Goal: Task Accomplishment & Management: Manage account settings

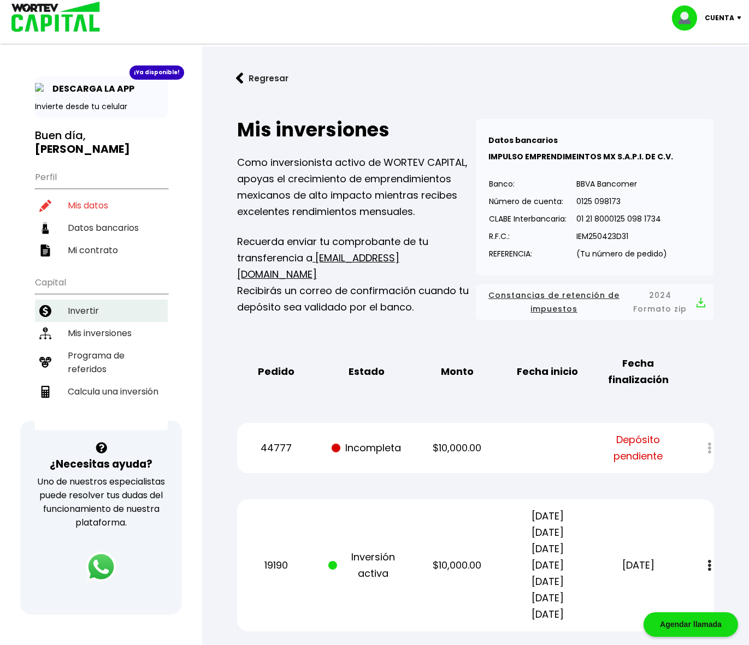
click at [79, 300] on li "Invertir" at bounding box center [101, 311] width 133 height 22
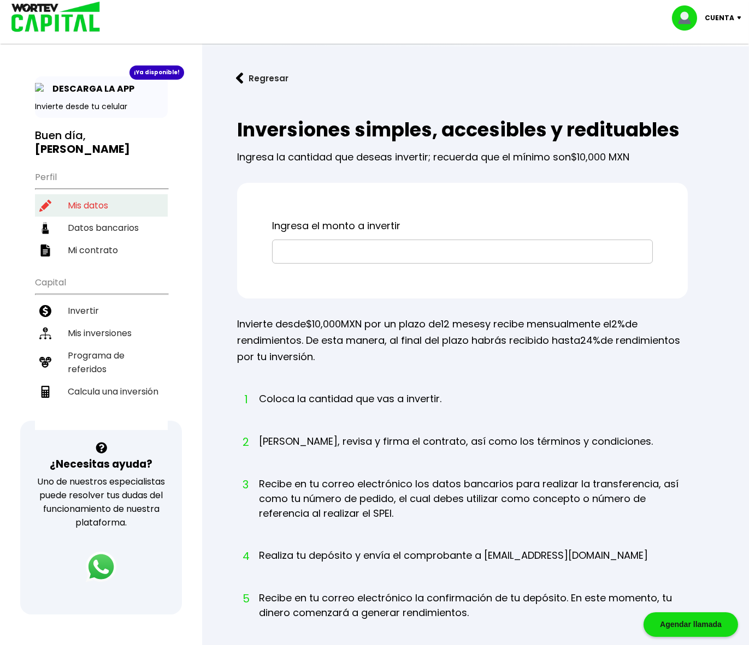
click at [89, 194] on li "Mis datos" at bounding box center [101, 205] width 133 height 22
select select "Hombre"
select select "Posgrado"
select select "CH"
select select "BBVA Bancomer"
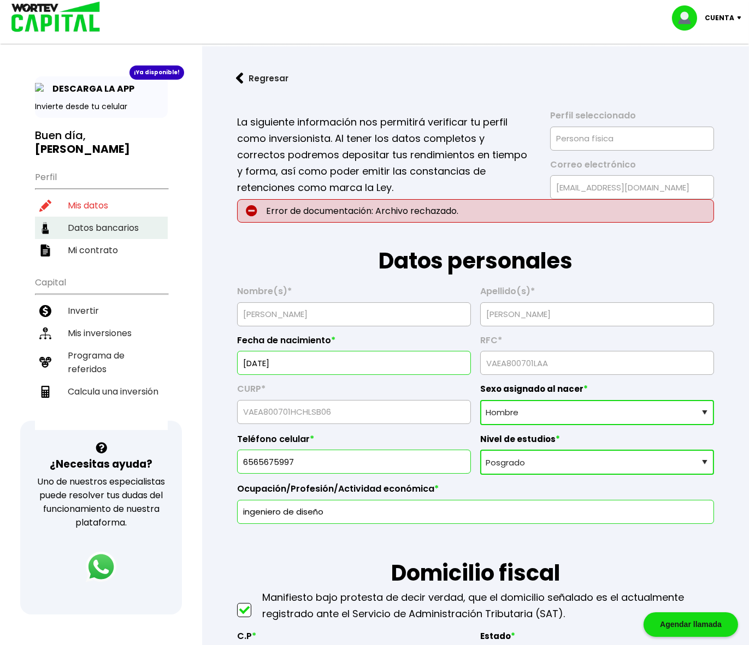
click at [94, 217] on li "Datos bancarios" at bounding box center [101, 228] width 133 height 22
select select "BBVA Bancomer"
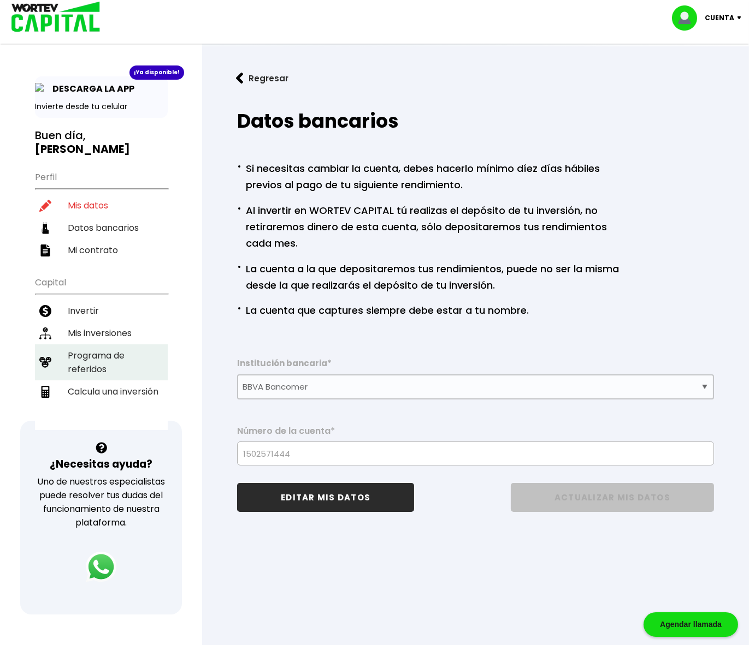
click at [92, 345] on li "Programa de referidos" at bounding box center [101, 363] width 133 height 36
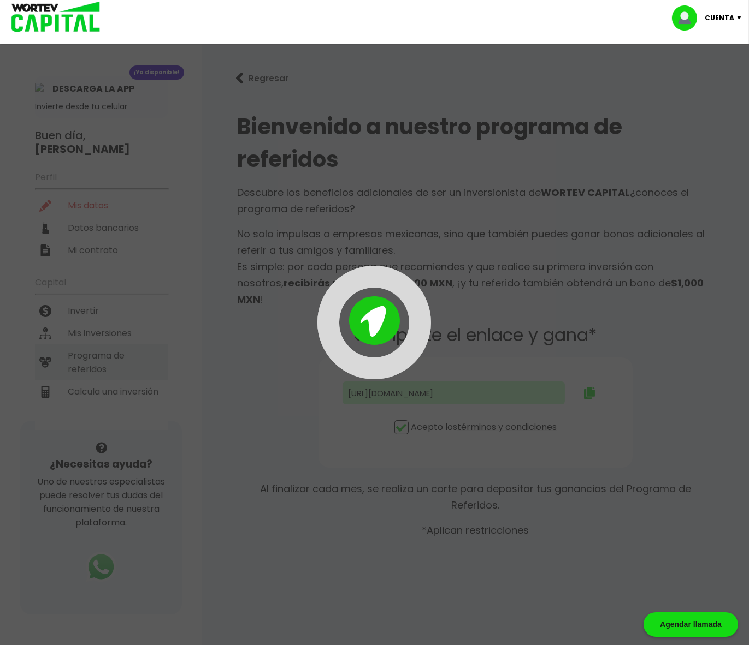
type input "[URL][DOMAIN_NAME]"
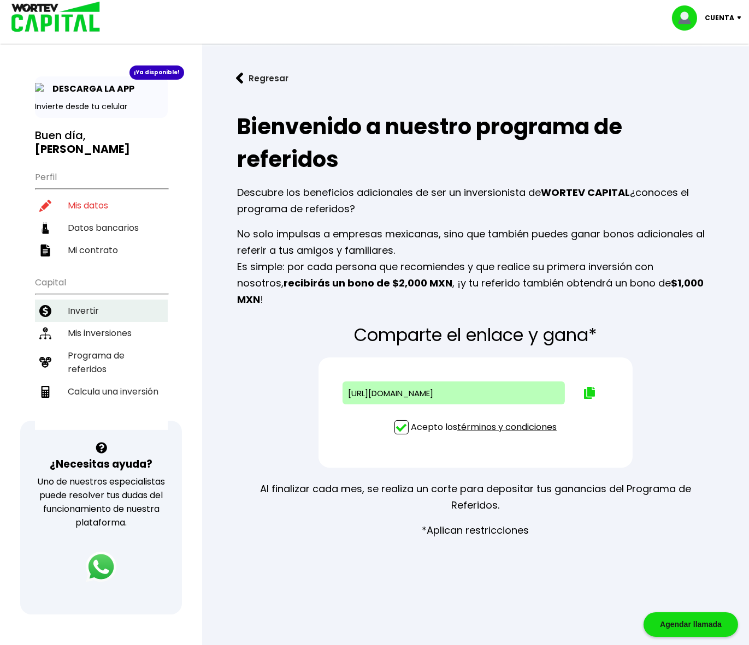
click at [77, 300] on li "Invertir" at bounding box center [101, 311] width 133 height 22
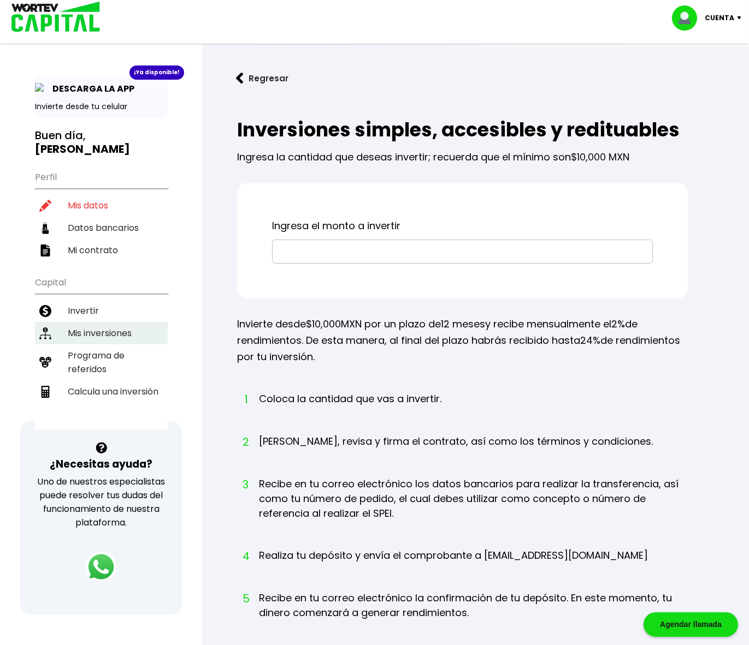
click at [88, 322] on li "Mis inversiones" at bounding box center [101, 333] width 133 height 22
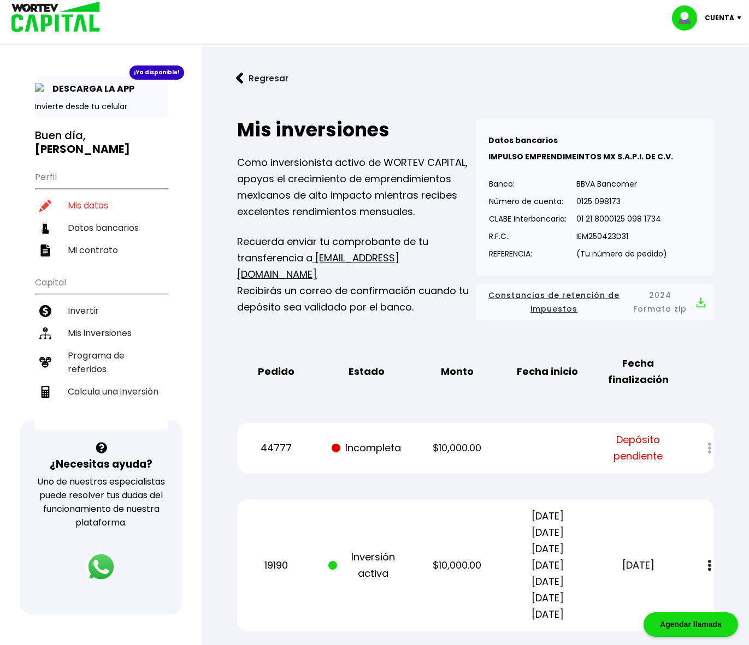
drag, startPoint x: 224, startPoint y: 388, endPoint x: 228, endPoint y: 50, distance: 338.0
drag, startPoint x: 219, startPoint y: 283, endPoint x: 262, endPoint y: 544, distance: 265.1
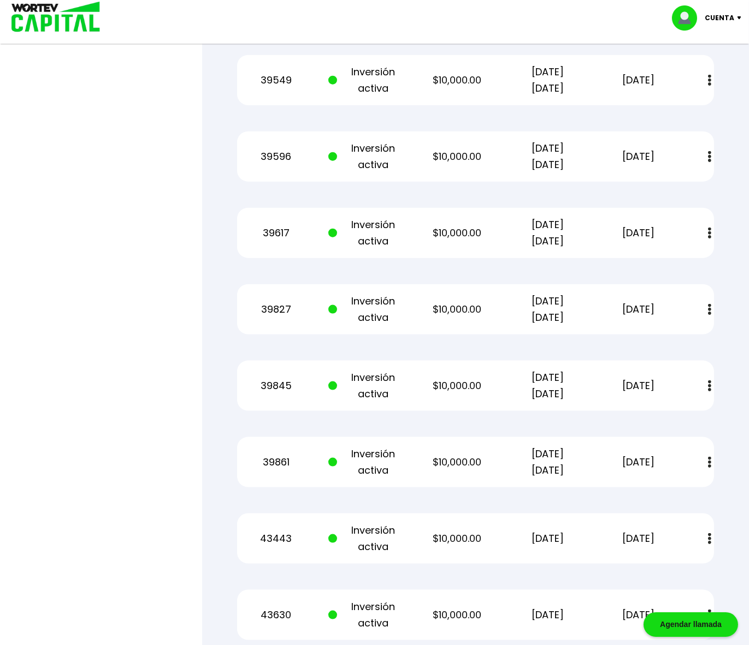
scroll to position [2576, 0]
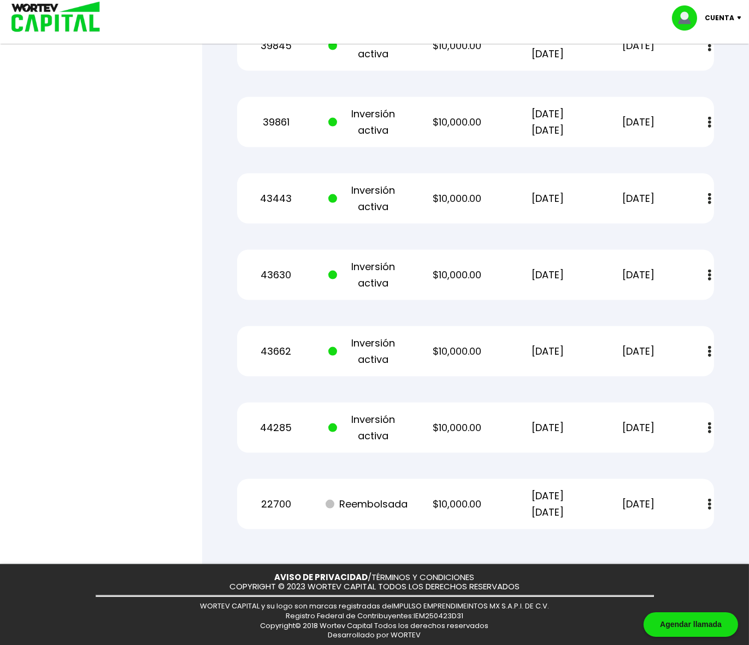
drag, startPoint x: 262, startPoint y: 544, endPoint x: 268, endPoint y: 674, distance: 130.1
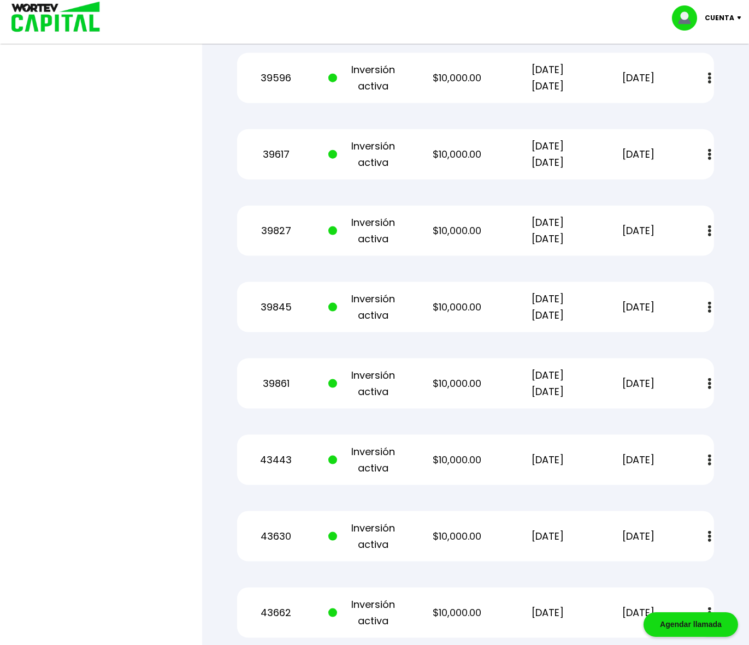
scroll to position [2090, 0]
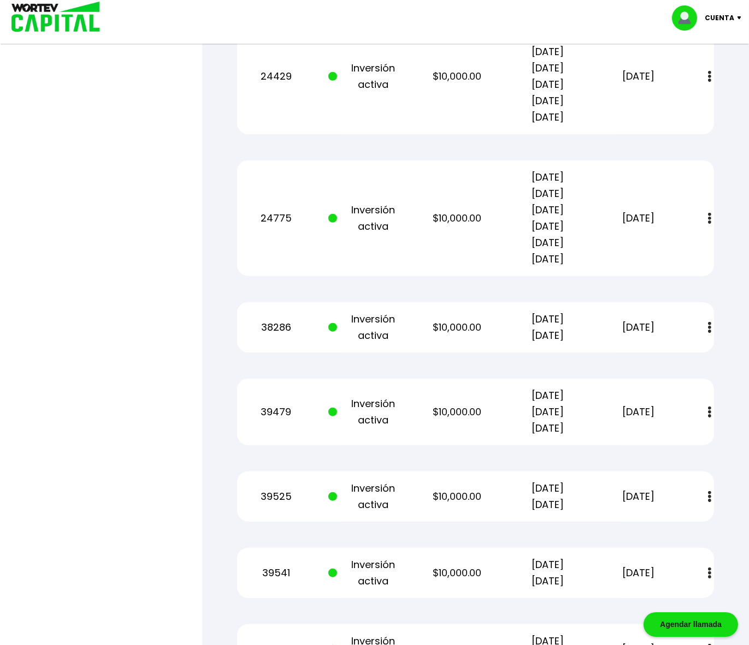
drag, startPoint x: 234, startPoint y: 321, endPoint x: 211, endPoint y: 216, distance: 106.7
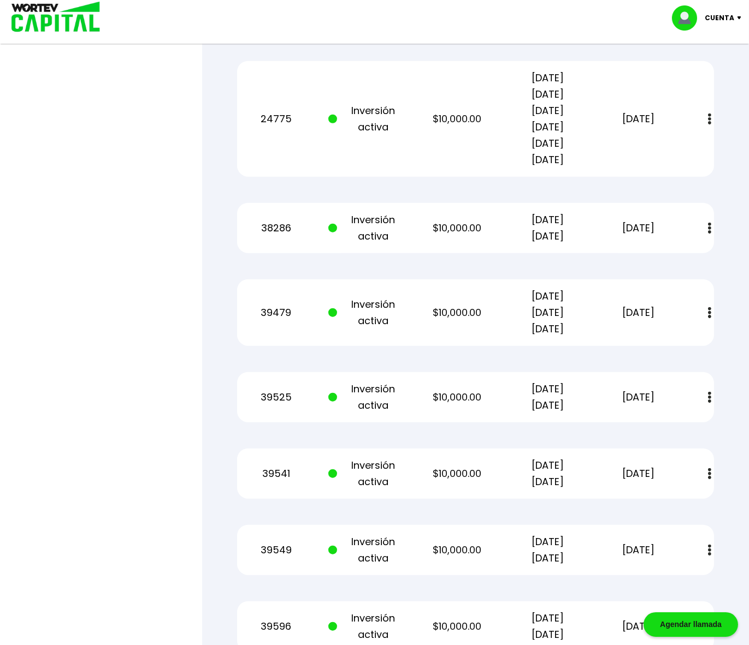
scroll to position [0, 0]
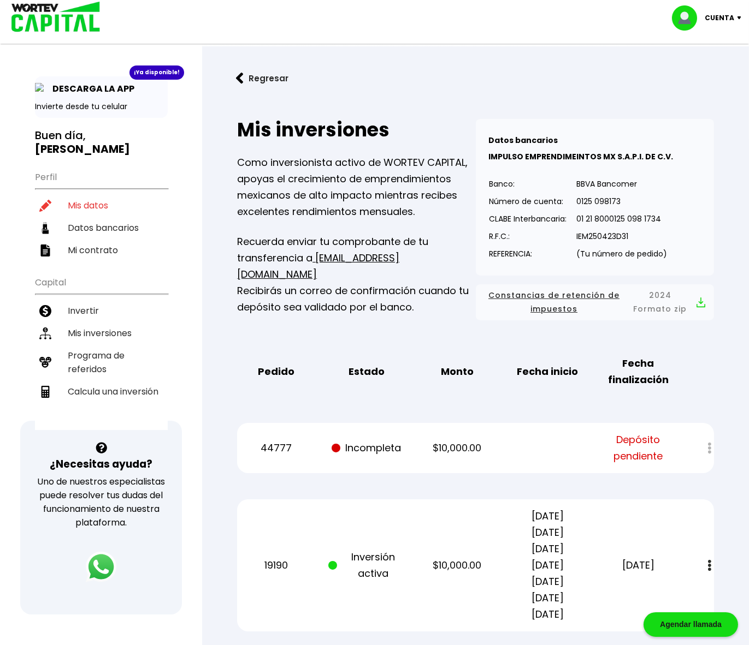
click at [56, 20] on img at bounding box center [52, 17] width 104 height 35
click at [74, 300] on li "Invertir" at bounding box center [101, 311] width 133 height 22
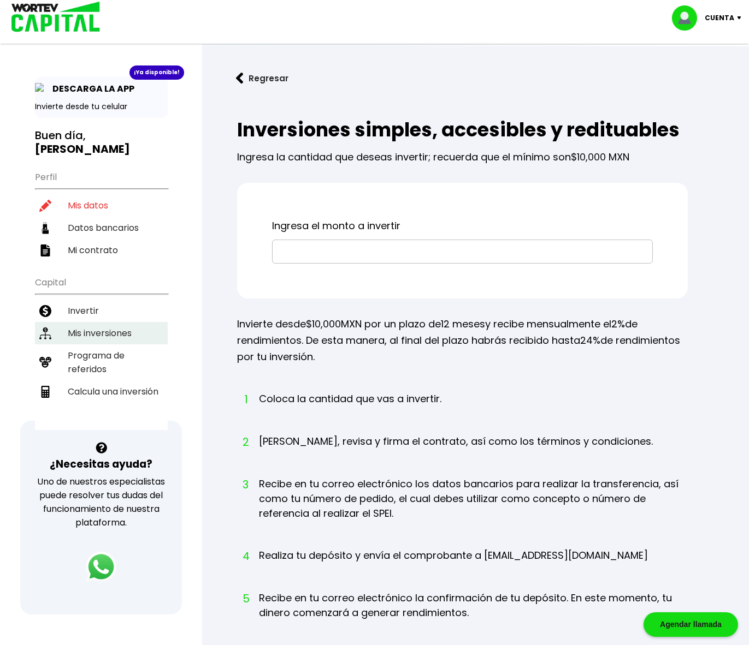
click at [86, 322] on li "Mis inversiones" at bounding box center [101, 333] width 133 height 22
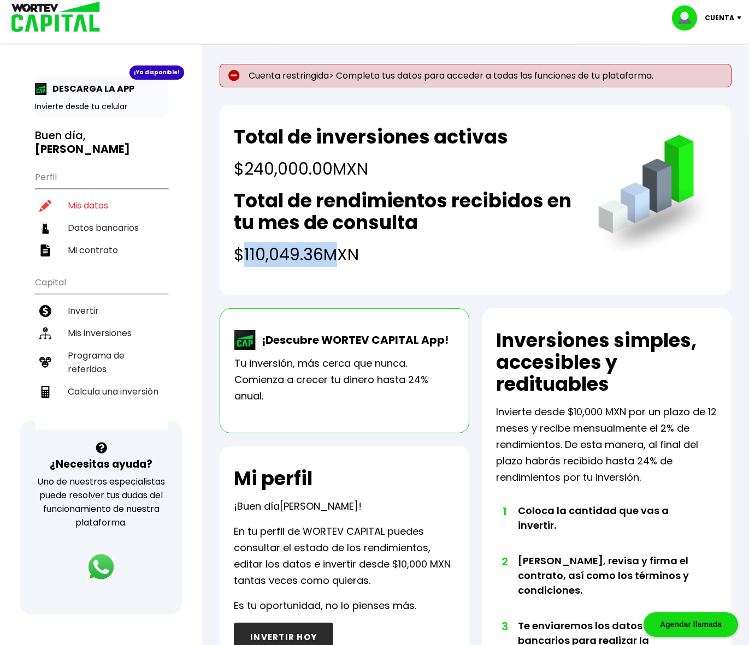
drag, startPoint x: 244, startPoint y: 247, endPoint x: 330, endPoint y: 252, distance: 85.9
click at [330, 252] on h4 "$110,049.36 MXN" at bounding box center [405, 254] width 342 height 25
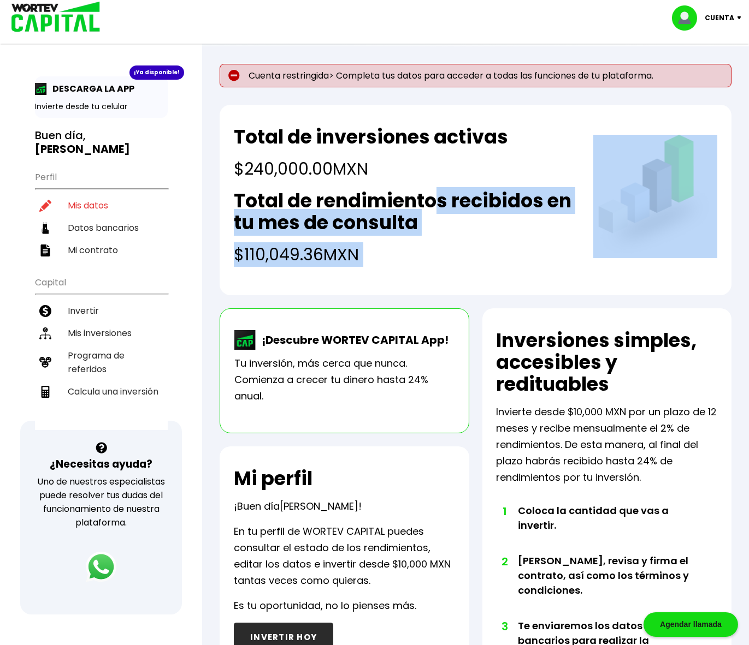
drag, startPoint x: 482, startPoint y: 202, endPoint x: 593, endPoint y: 209, distance: 111.6
click at [593, 209] on div "Total de inversiones activas $240,000.00 MXN Total de rendimientos recibidos en…" at bounding box center [476, 200] width 512 height 191
click at [304, 255] on h4 "$110,049.36 MXN" at bounding box center [405, 254] width 342 height 25
